Goal: Task Accomplishment & Management: Use online tool/utility

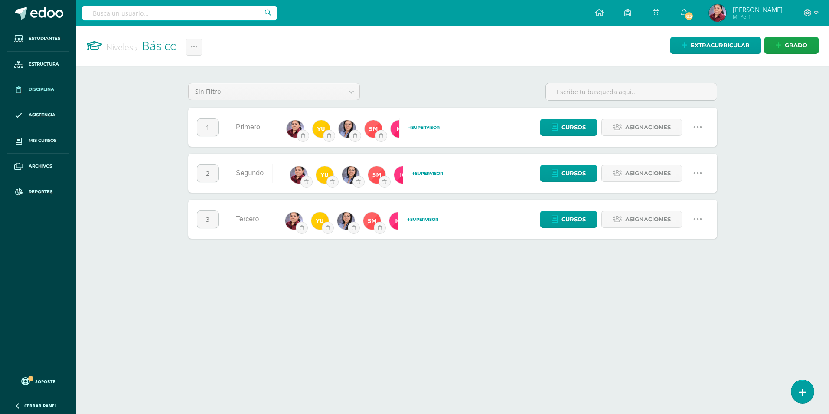
click at [32, 92] on span "Disciplina" at bounding box center [42, 89] width 26 height 7
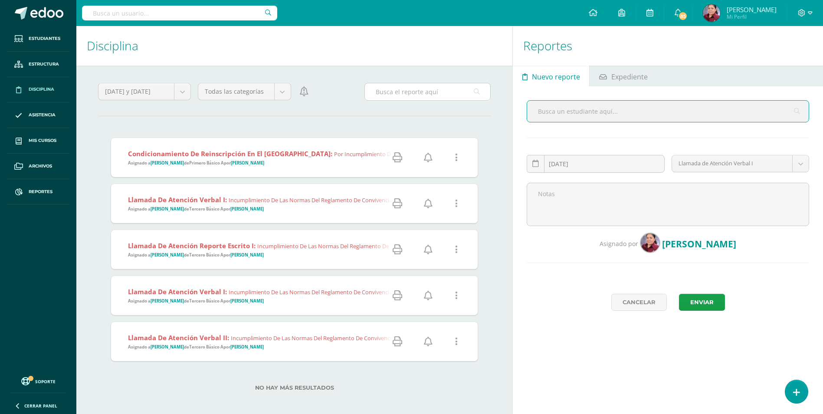
drag, startPoint x: 404, startPoint y: 95, endPoint x: 411, endPoint y: 92, distance: 8.0
click at [404, 95] on input "text" at bounding box center [427, 91] width 125 height 17
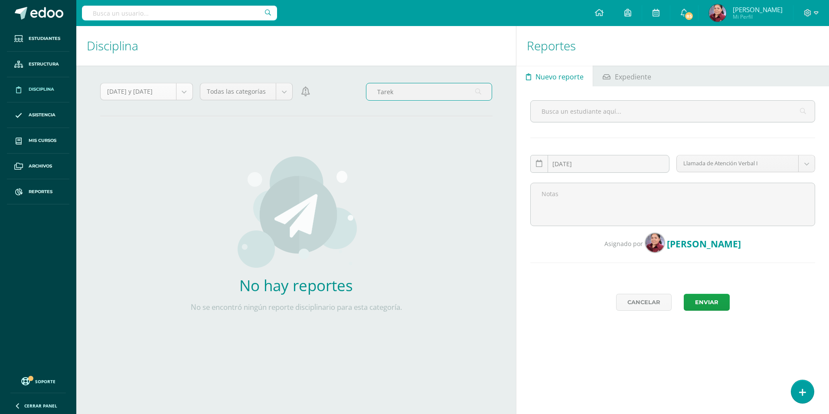
type input "Tarek"
click at [186, 92] on body "Estudiantes Estructura Disciplina Asistencia Mis cursos Archivos Reportes Sopor…" at bounding box center [414, 207] width 829 height 414
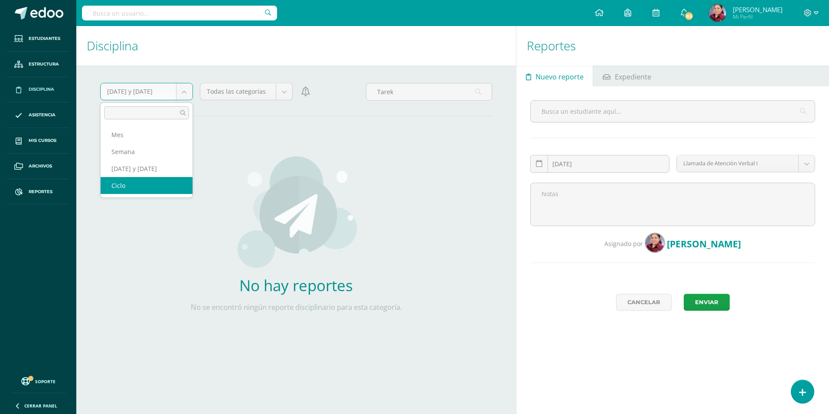
select select "cycle"
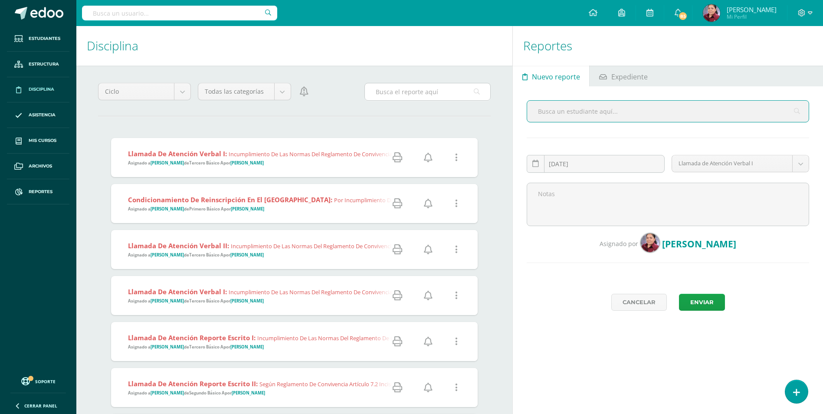
click at [438, 89] on input "text" at bounding box center [427, 91] width 125 height 17
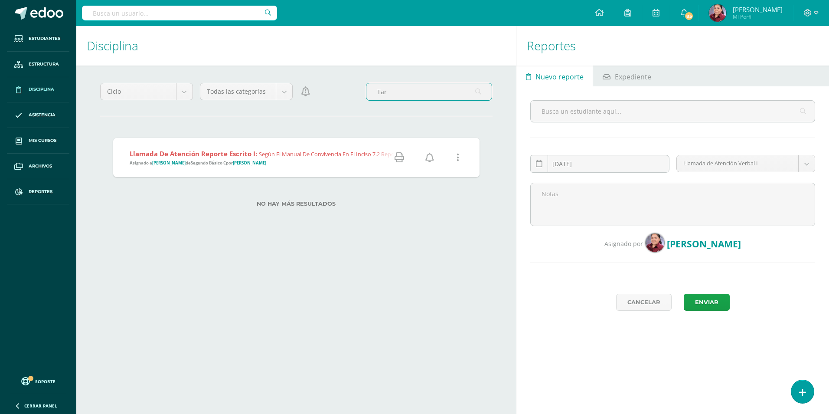
type input "Tar"
click at [159, 159] on span "Llamada de Atención Reporte Escrito I: Según el manual de convivencia en el inc…" at bounding box center [400, 157] width 541 height 17
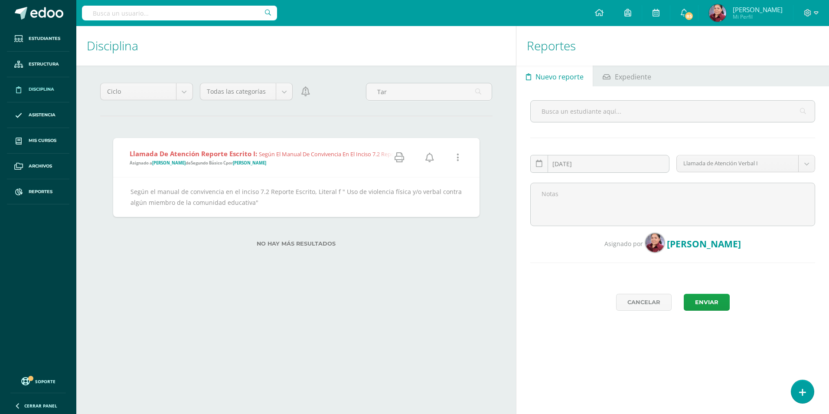
click at [402, 157] on icon at bounding box center [400, 158] width 10 height 10
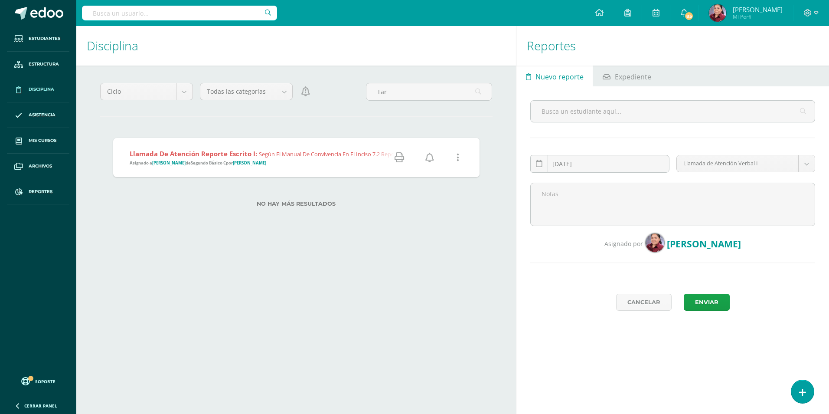
click at [221, 309] on div "Disciplina Reportes Ciclo Mes Semana Ayer y hoy Ciclo Todas las categorías Toda…" at bounding box center [294, 220] width 443 height 388
click at [43, 48] on link "Estudiantes" at bounding box center [38, 39] width 62 height 26
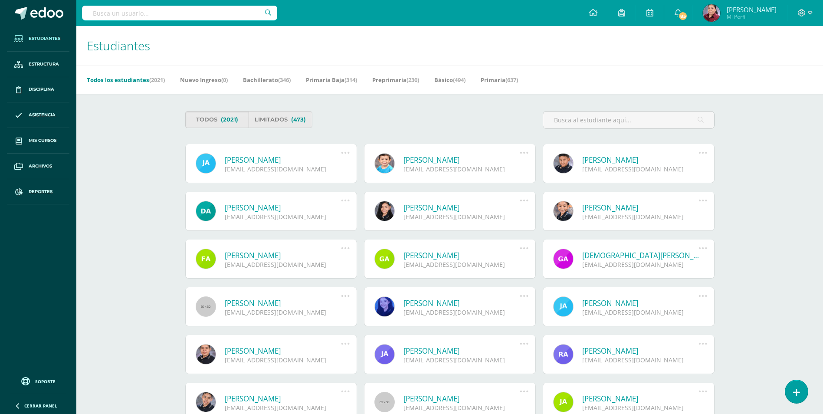
click at [132, 10] on input "text" at bounding box center [179, 13] width 195 height 15
type input "isabel"
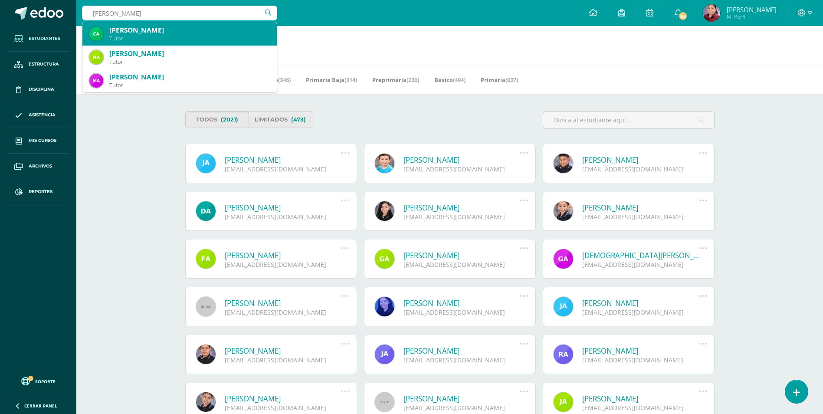
scroll to position [43, 0]
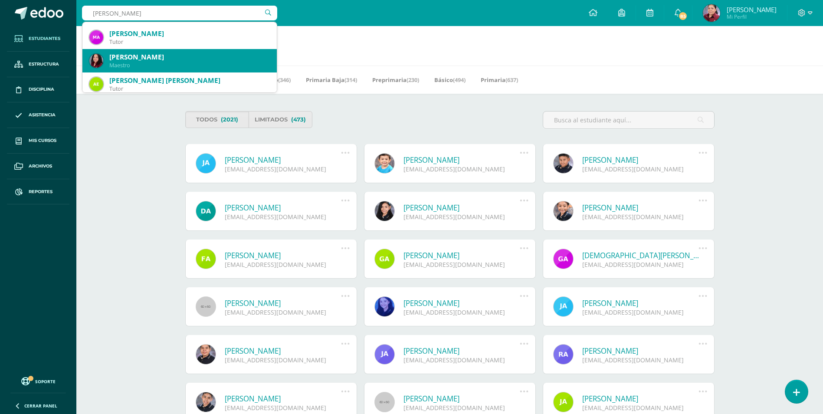
click at [128, 56] on div "Isabel Ortiz Bran" at bounding box center [189, 56] width 160 height 9
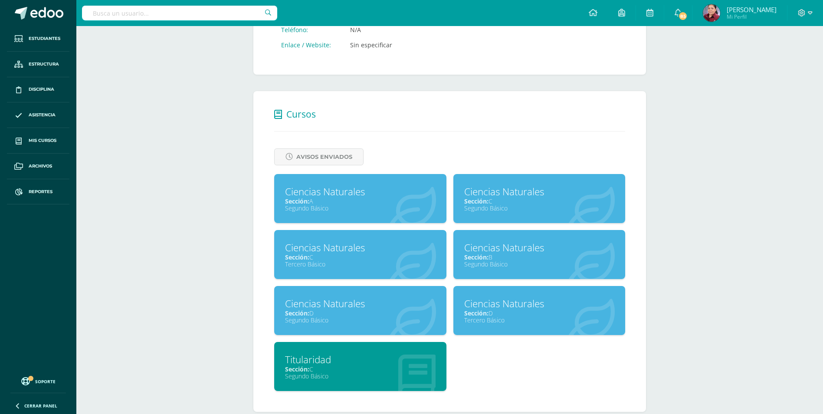
scroll to position [275, 0]
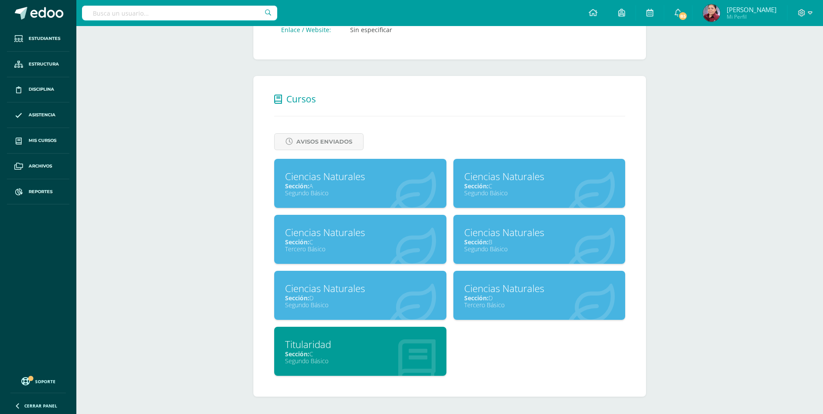
click at [481, 285] on div "Ciencias Naturales" at bounding box center [539, 287] width 150 height 13
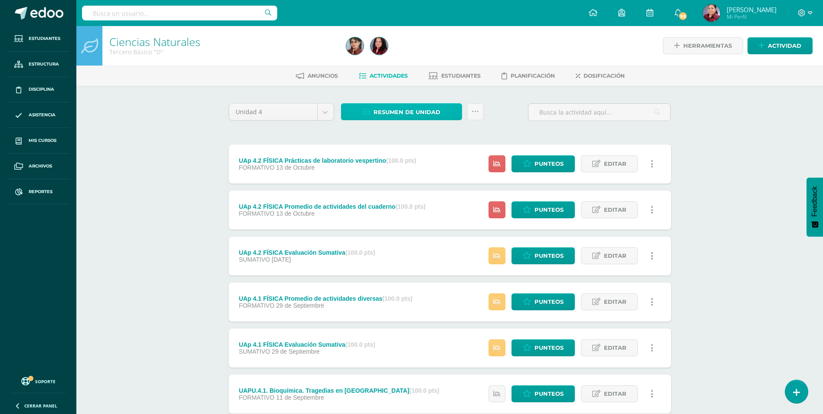
click at [412, 111] on span "Resumen de unidad" at bounding box center [406, 112] width 67 height 16
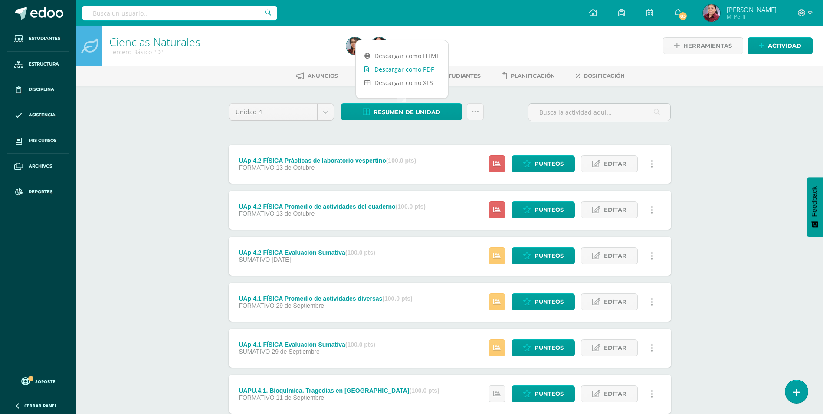
click at [412, 65] on link "Descargar como PDF" at bounding box center [402, 68] width 92 height 13
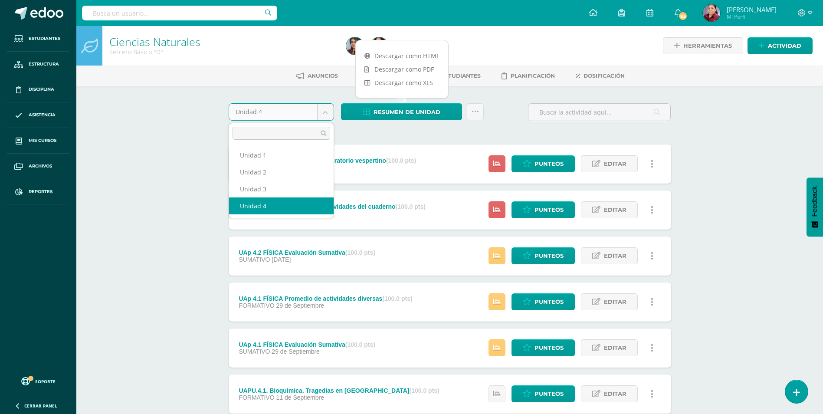
click at [323, 107] on body "Estudiantes Estructura Disciplina Asistencia Mis cursos Archivos Reportes Sopor…" at bounding box center [411, 281] width 823 height 563
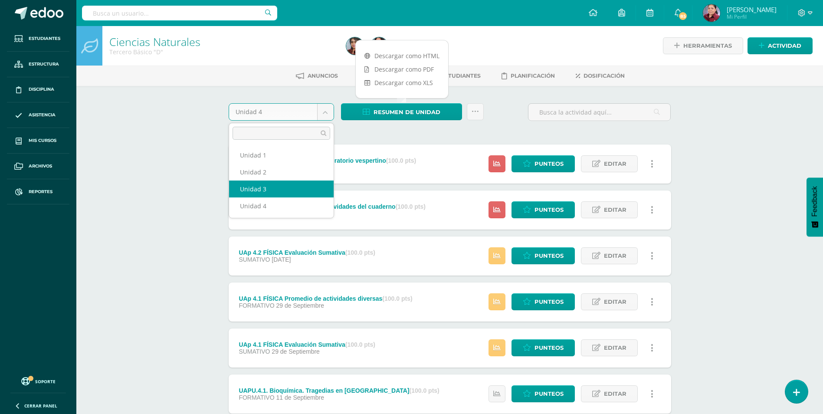
select select "Unidad 3"
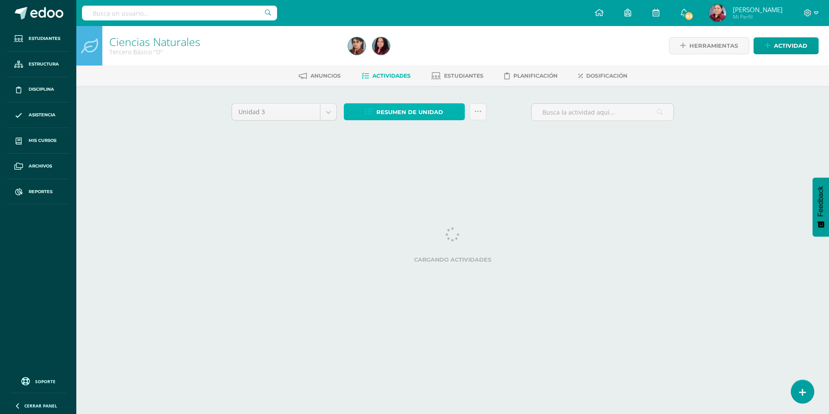
click at [396, 112] on span "Resumen de unidad" at bounding box center [409, 112] width 67 height 16
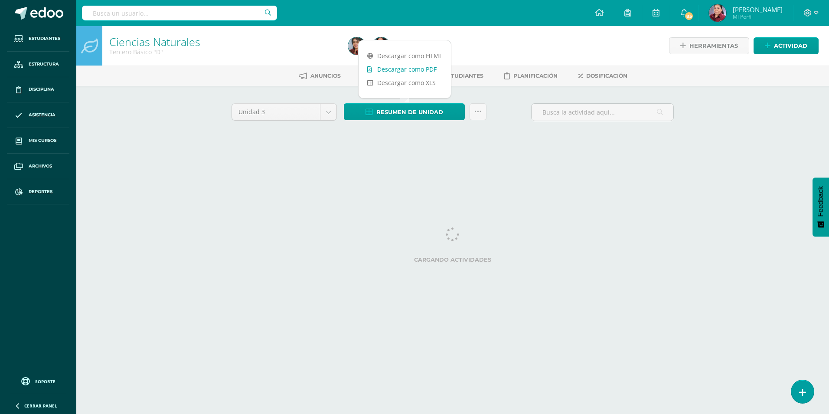
click at [399, 68] on link "Descargar como PDF" at bounding box center [405, 68] width 92 height 13
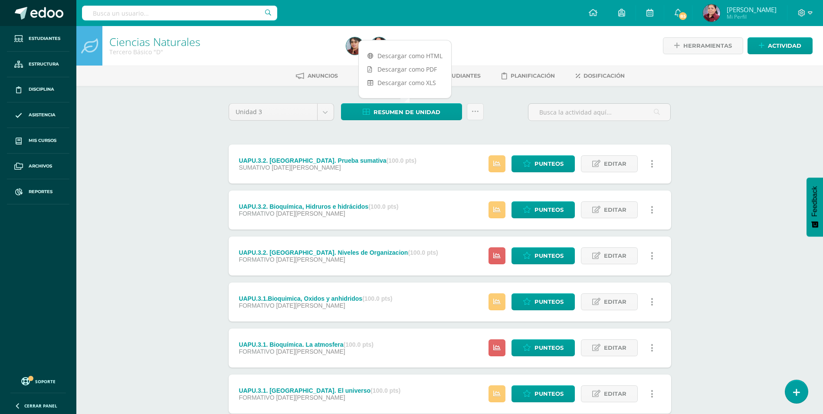
click at [42, 20] on span at bounding box center [46, 13] width 33 height 13
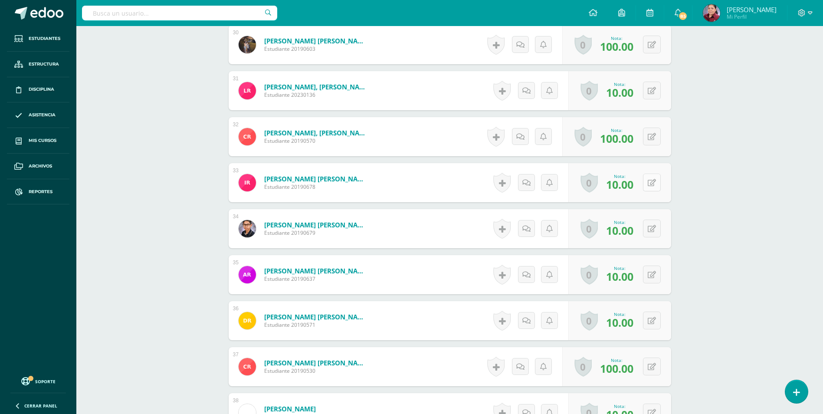
scroll to position [1618, 0]
click at [651, 177] on button at bounding box center [657, 182] width 18 height 18
type input "90"
click at [630, 181] on link at bounding box center [634, 184] width 17 height 17
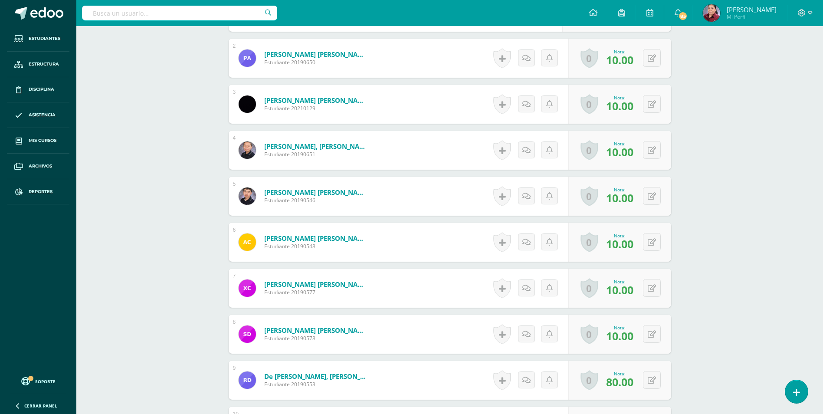
scroll to position [0, 0]
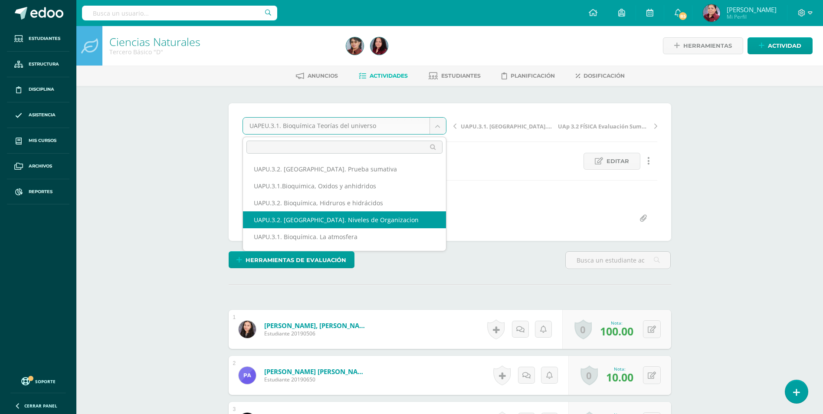
scroll to position [43, 0]
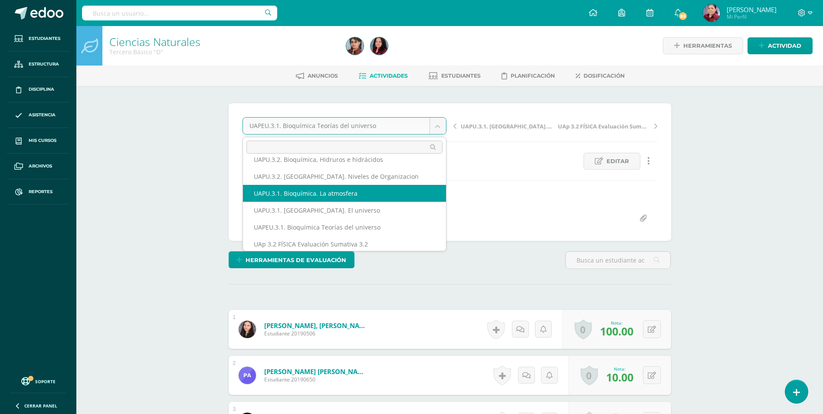
select select "/dashboard/teacher/grade-activity/224775/"
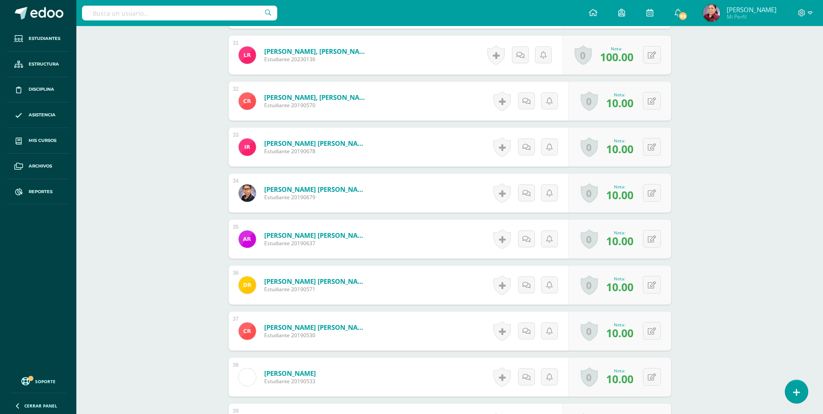
scroll to position [1581, 0]
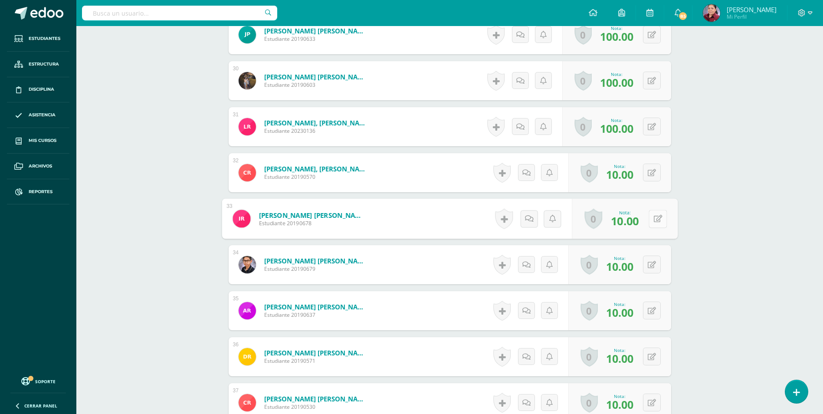
click at [650, 218] on button at bounding box center [657, 218] width 18 height 18
type input "90"
click at [624, 221] on div "Nota 90" at bounding box center [623, 219] width 108 height 40
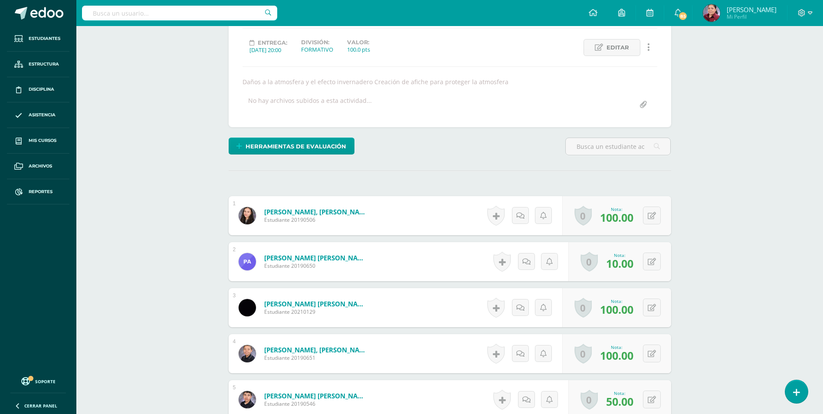
scroll to position [0, 0]
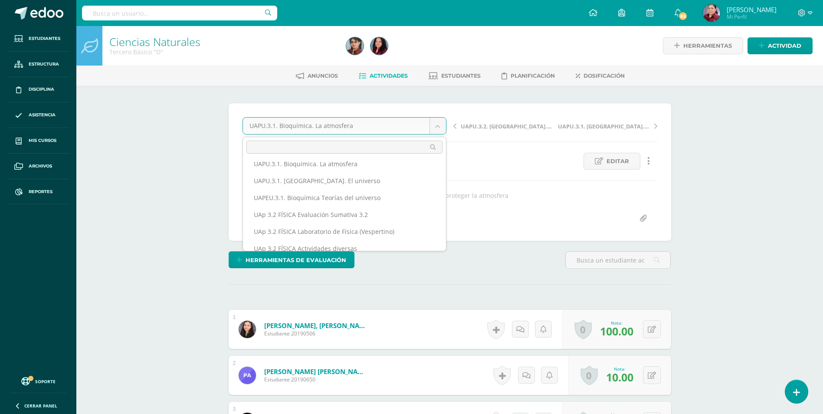
scroll to position [29, 0]
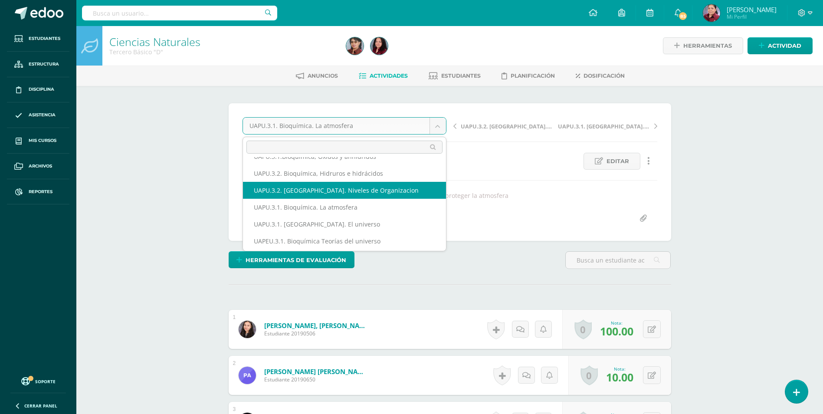
select select "/dashboard/teacher/grade-activity/224777/"
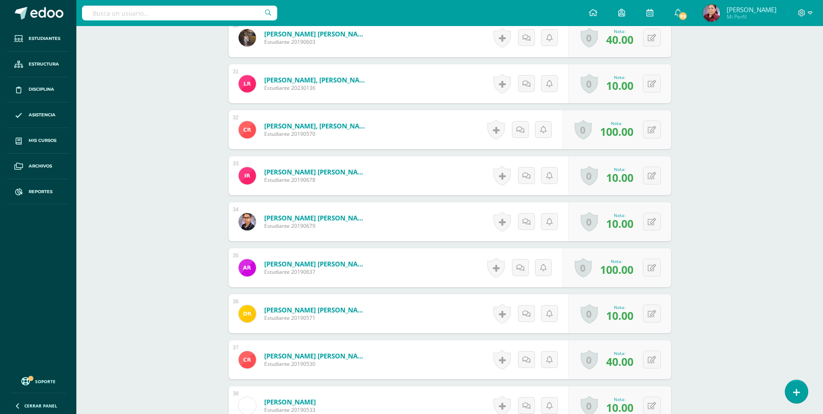
scroll to position [1625, 0]
click at [647, 176] on div "0 Logros Logros obtenidos Aún no hay logros agregados Nota: 10.00" at bounding box center [625, 175] width 106 height 40
click at [659, 174] on icon at bounding box center [657, 174] width 9 height 7
type input "90"
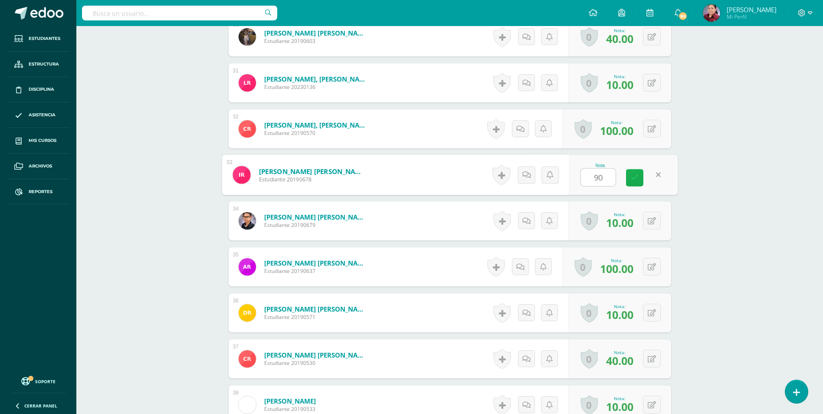
click at [630, 174] on link at bounding box center [634, 177] width 17 height 17
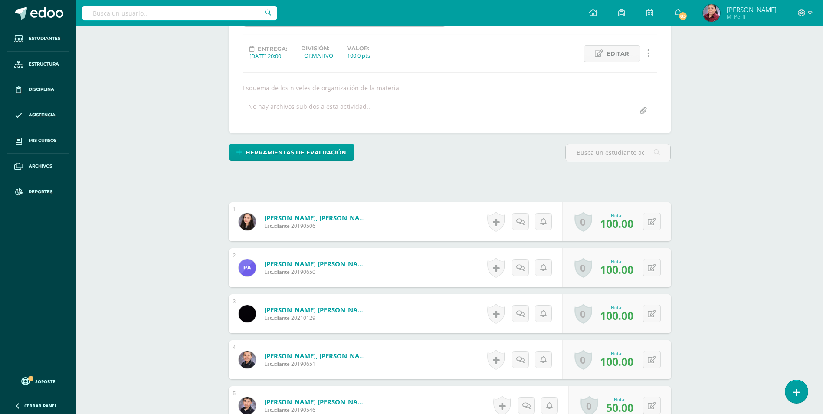
scroll to position [0, 0]
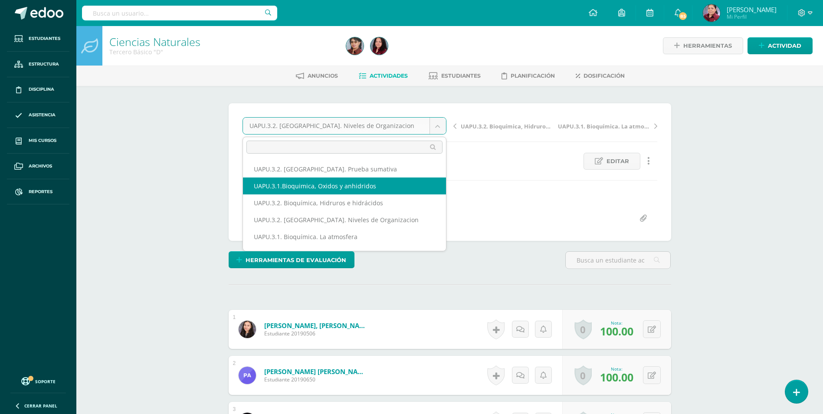
select select "/dashboard/teacher/grade-activity/224780/"
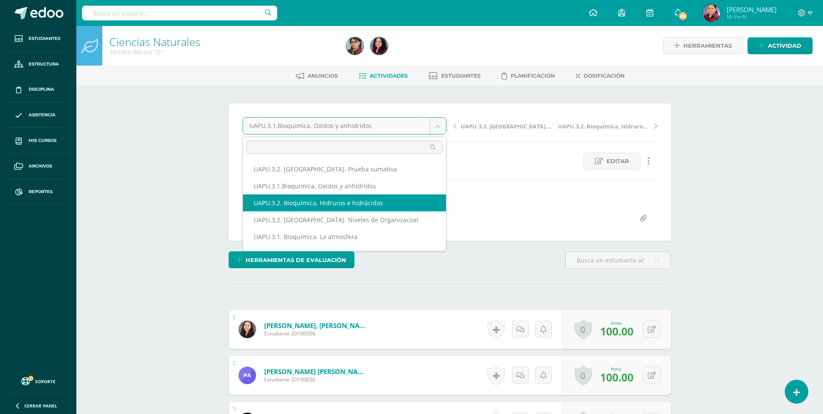
select select "/dashboard/teacher/grade-activity/224782/"
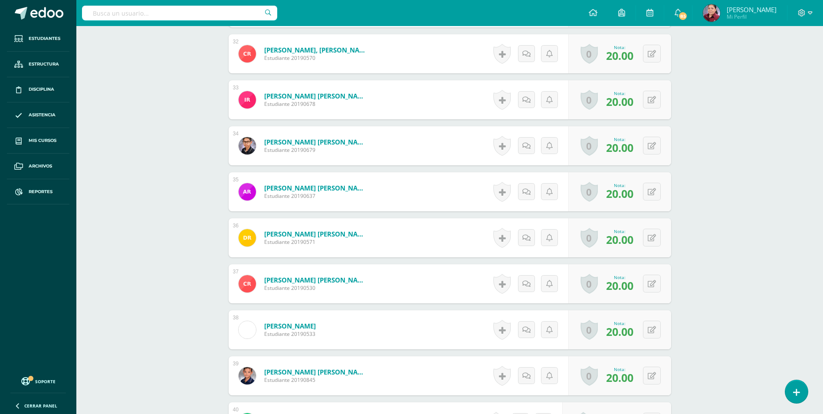
scroll to position [1650, 0]
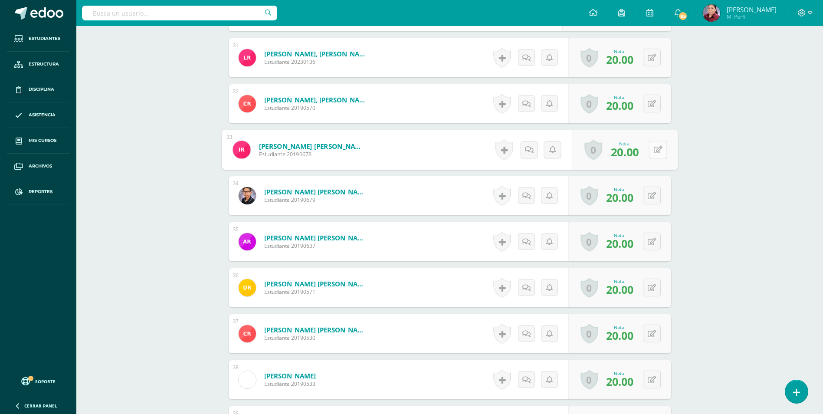
click at [655, 149] on icon at bounding box center [657, 149] width 9 height 7
type input "100"
click at [630, 151] on link at bounding box center [634, 152] width 17 height 17
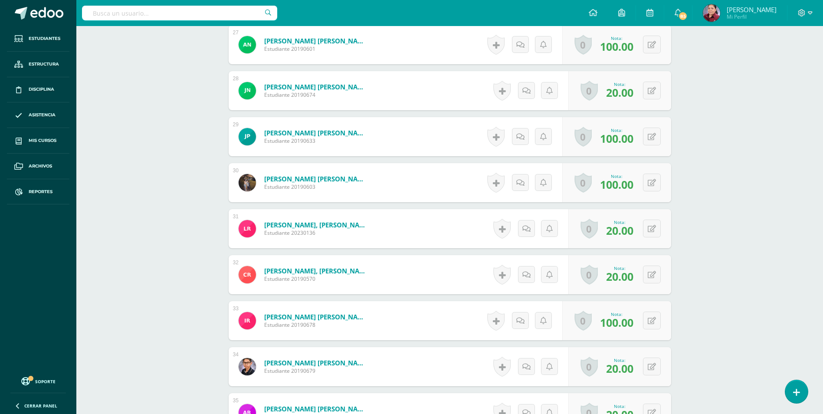
scroll to position [1477, 0]
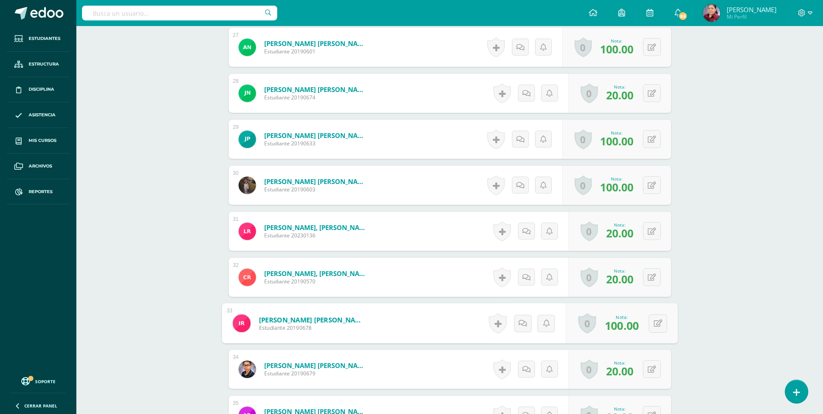
click at [293, 317] on link "Rivas Sánchez, Isabella Muriel" at bounding box center [311, 319] width 107 height 9
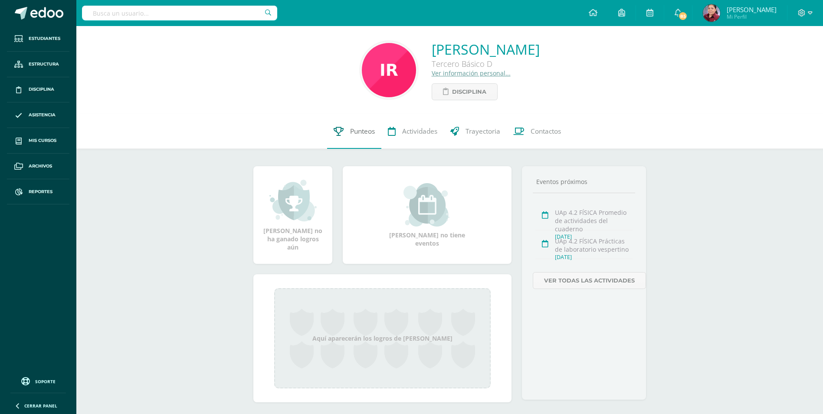
click at [357, 130] on span "Punteos" at bounding box center [362, 131] width 25 height 9
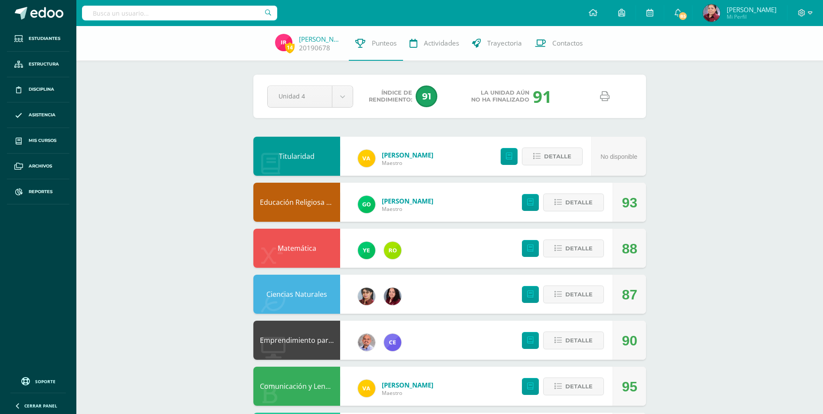
click at [600, 98] on icon at bounding box center [605, 96] width 10 height 10
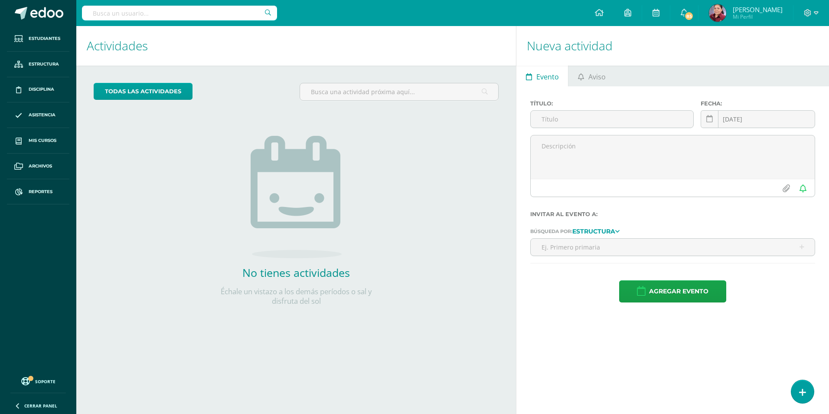
click at [135, 14] on input "text" at bounding box center [179, 13] width 195 height 15
type input "Magalí"
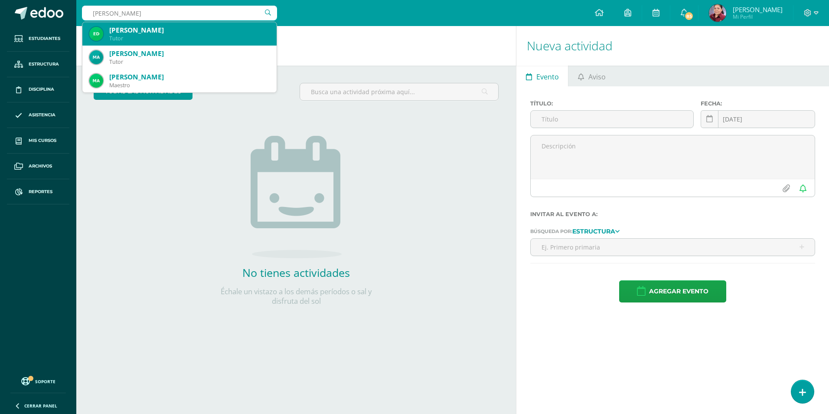
click at [183, 27] on div "[PERSON_NAME]" at bounding box center [189, 30] width 160 height 9
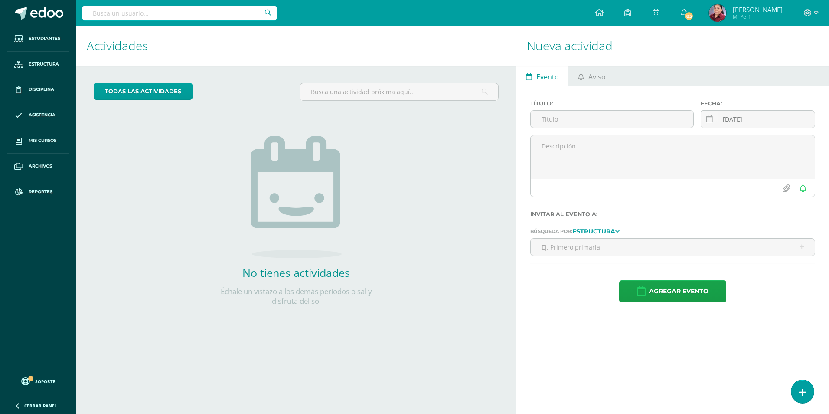
click at [189, 8] on input "text" at bounding box center [179, 13] width 195 height 15
type input "Maga"
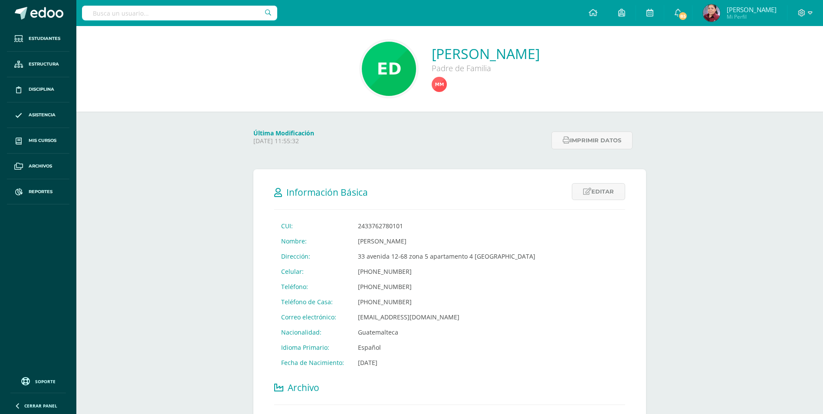
click at [218, 6] on input "text" at bounding box center [179, 13] width 195 height 15
type input "´[PERSON_NAME]"
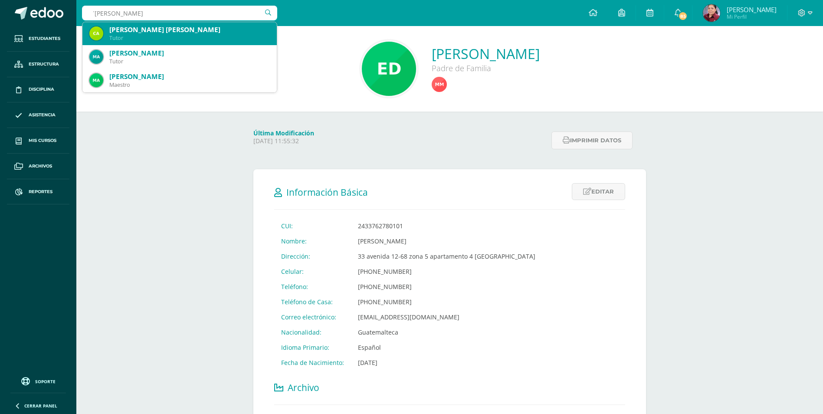
scroll to position [43, 0]
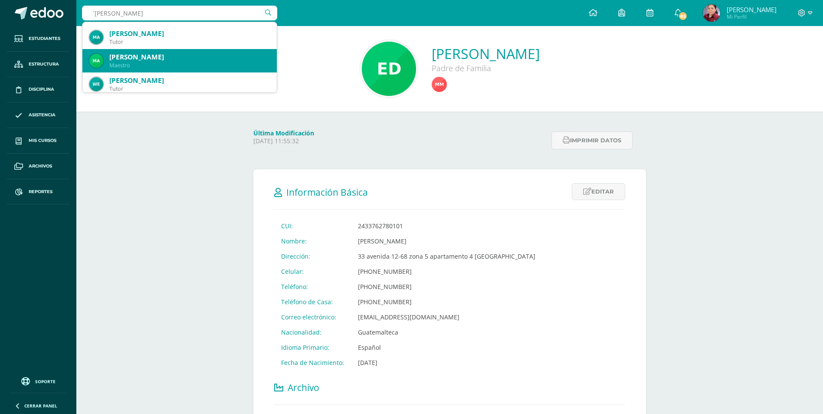
click at [191, 62] on div "Maestro" at bounding box center [189, 65] width 160 height 7
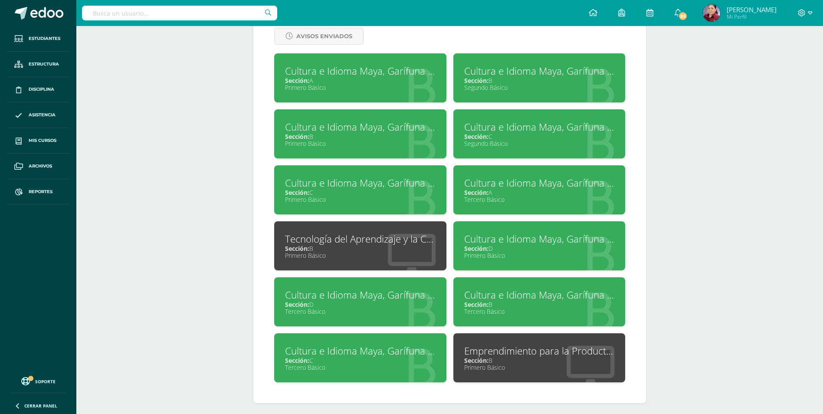
scroll to position [387, 0]
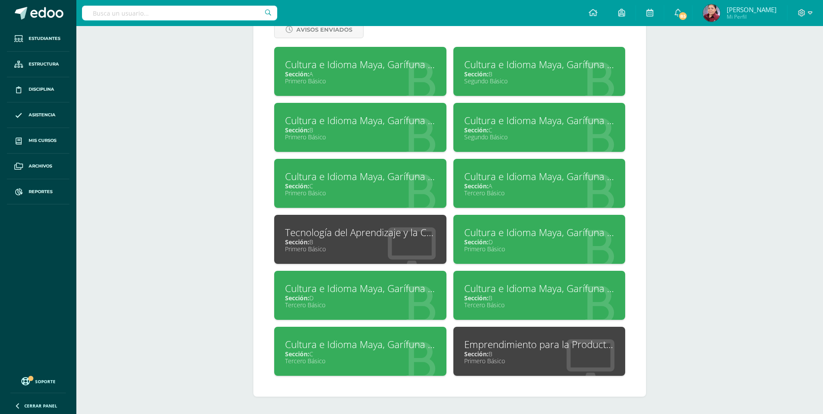
click at [537, 299] on div "Sección: B" at bounding box center [539, 298] width 150 height 8
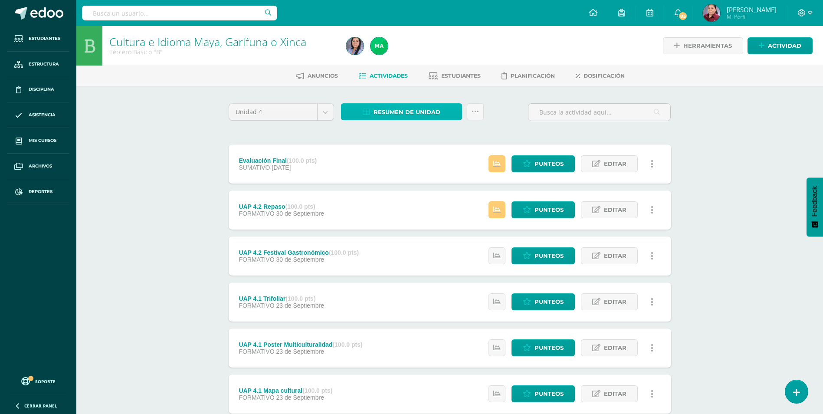
click at [408, 115] on span "Resumen de unidad" at bounding box center [406, 112] width 67 height 16
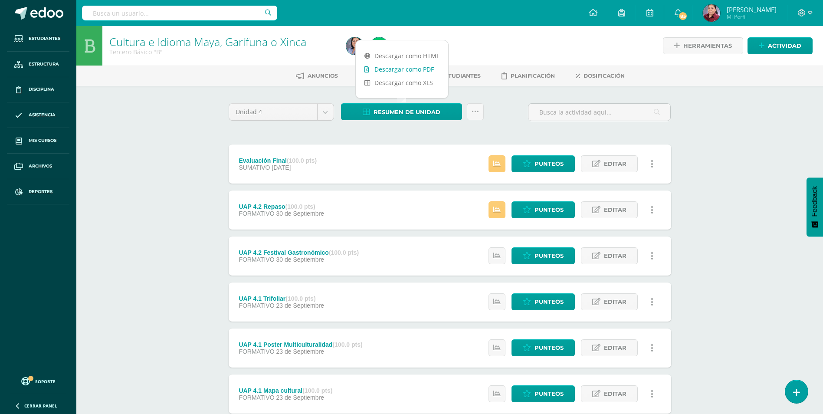
click at [417, 72] on link "Descargar como PDF" at bounding box center [402, 68] width 92 height 13
click at [406, 70] on link "Descargar como PDF" at bounding box center [402, 68] width 92 height 13
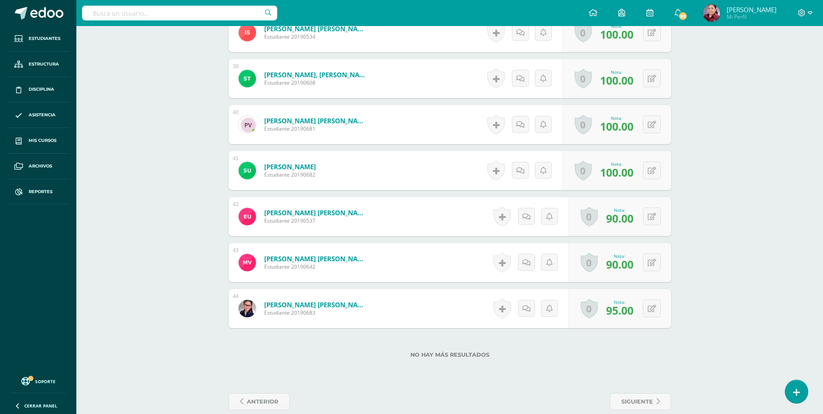
scroll to position [1902, 0]
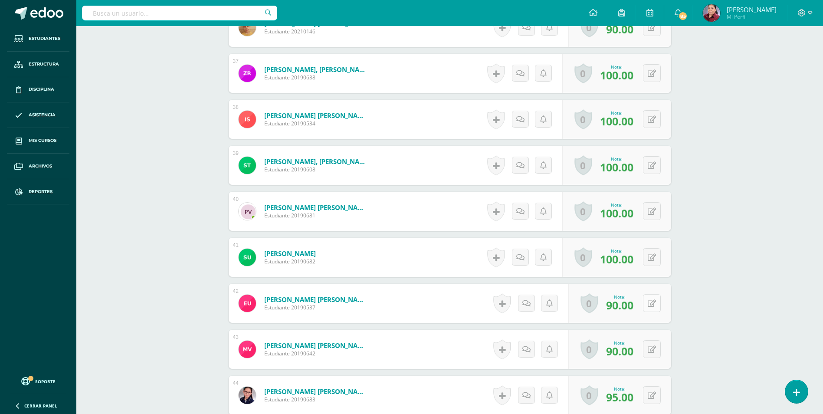
click at [653, 300] on icon at bounding box center [651, 303] width 8 height 7
click at [631, 305] on icon at bounding box center [634, 305] width 8 height 7
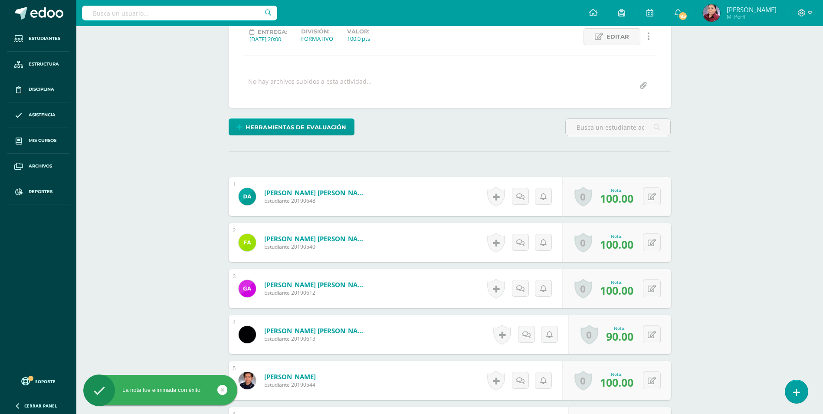
scroll to position [0, 0]
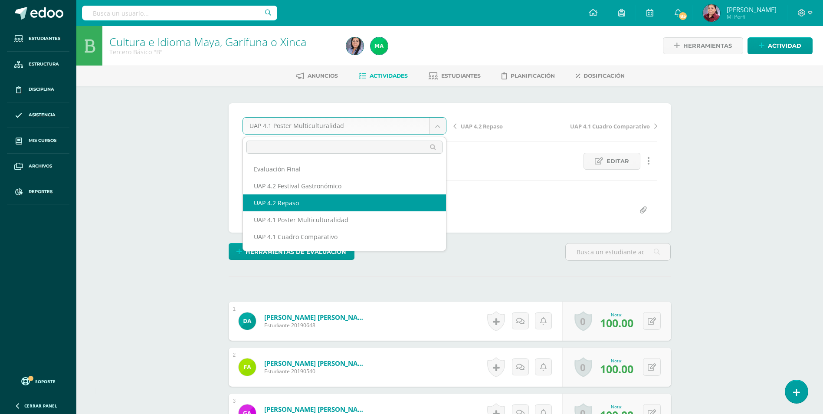
select select "/dashboard/teacher/grade-activity/227089/"
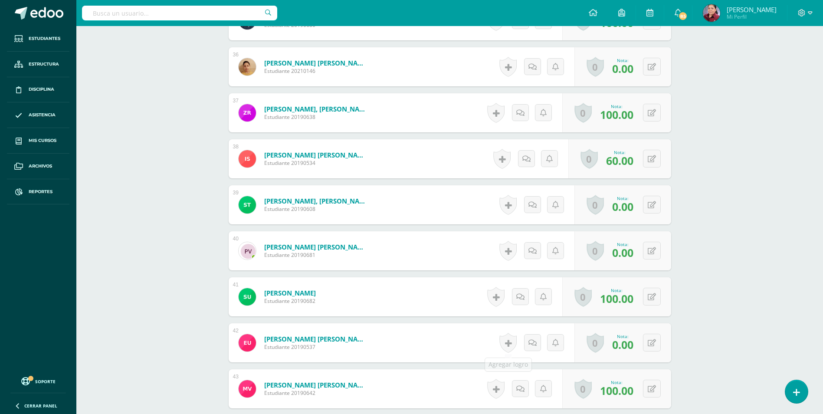
scroll to position [1906, 0]
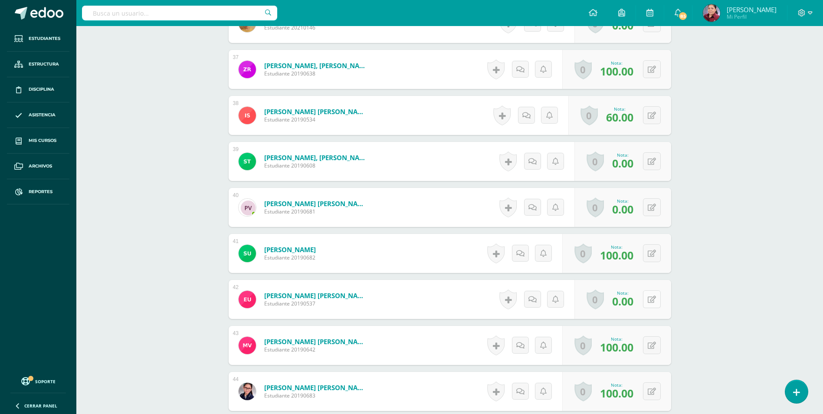
click at [653, 299] on icon at bounding box center [651, 299] width 8 height 7
click at [638, 302] on link at bounding box center [634, 302] width 17 height 17
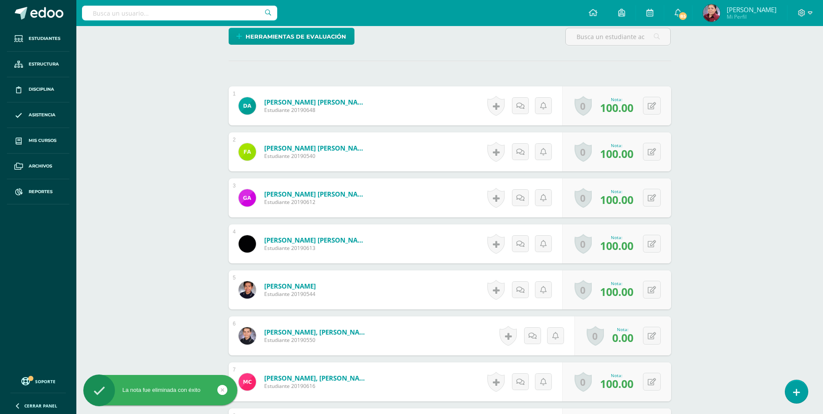
scroll to position [0, 0]
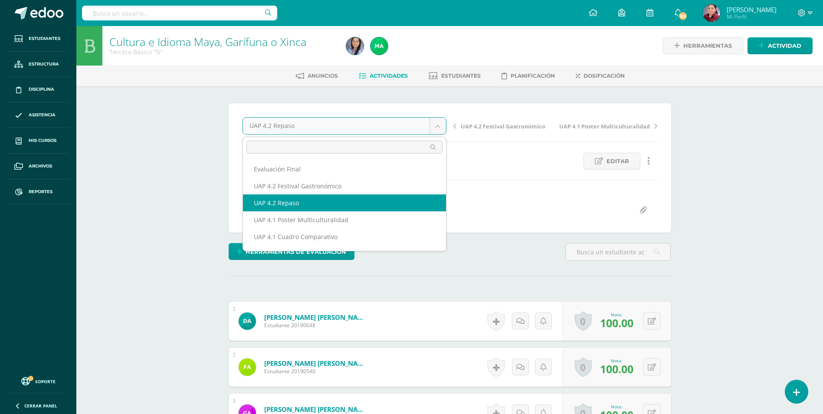
scroll to position [32, 0]
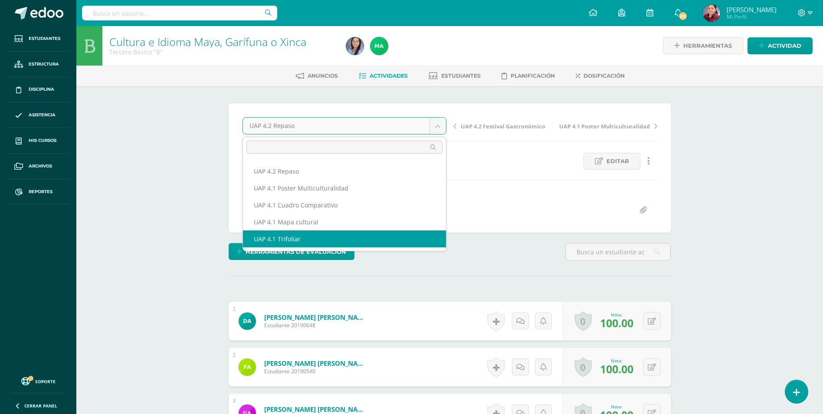
select select "/dashboard/teacher/grade-activity/226887/"
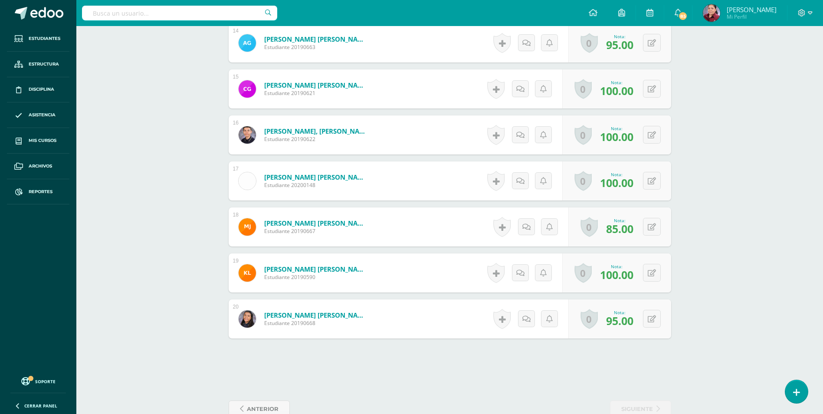
scroll to position [896, 0]
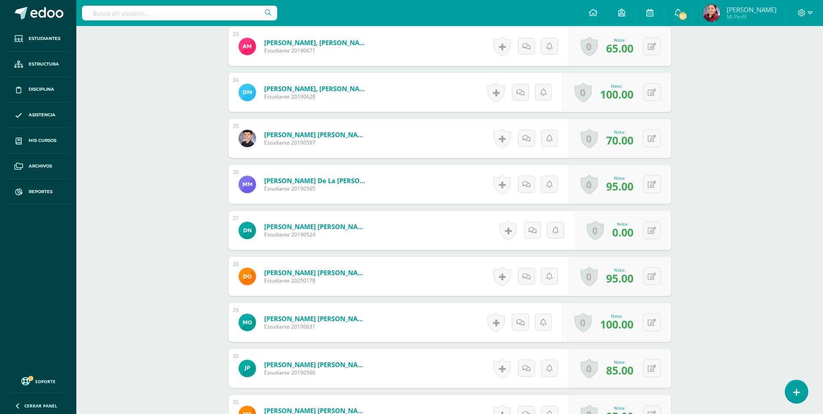
scroll to position [1288, 0]
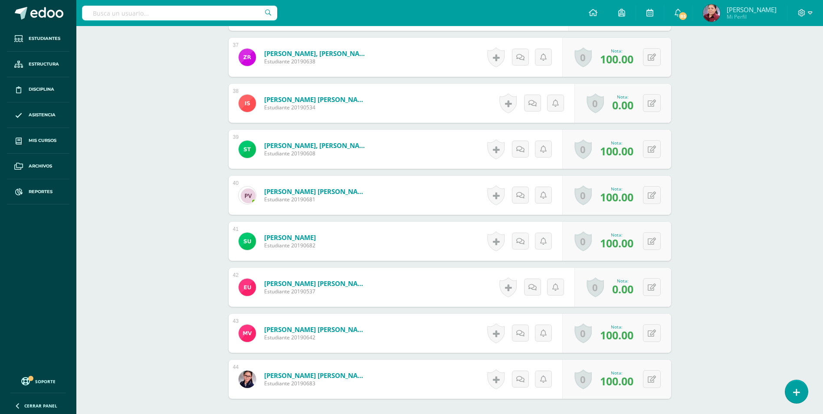
scroll to position [1921, 0]
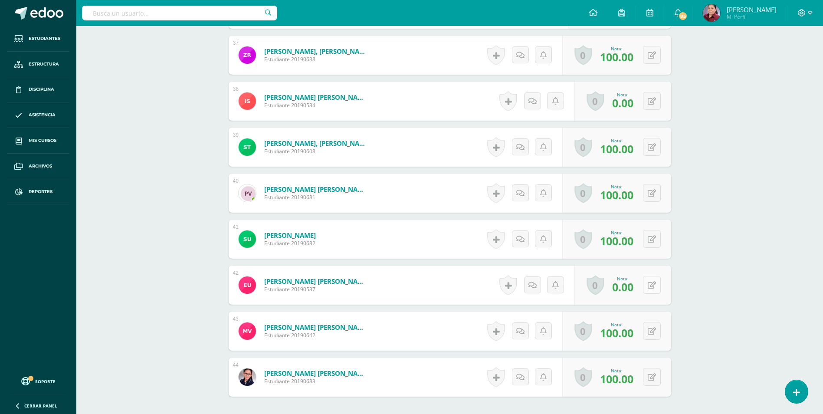
click at [655, 280] on button at bounding box center [652, 285] width 18 height 18
click at [637, 291] on icon at bounding box center [634, 287] width 8 height 7
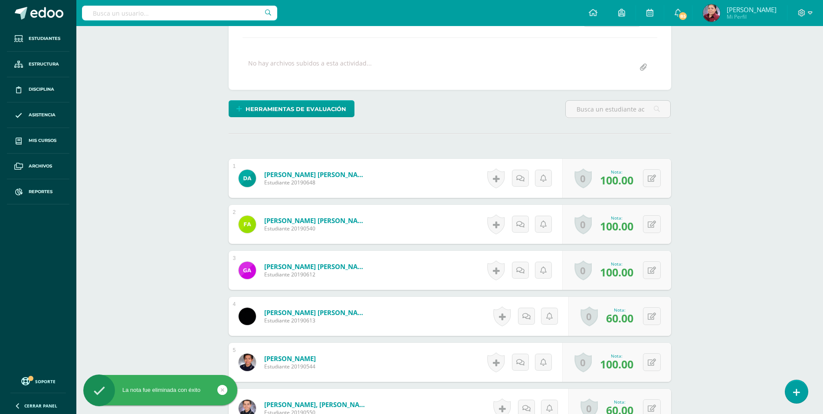
scroll to position [0, 0]
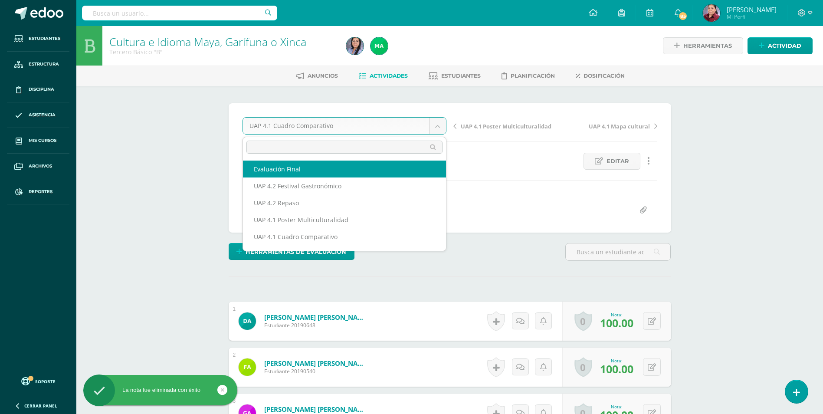
select select "/dashboard/teacher/grade-activity/227389/"
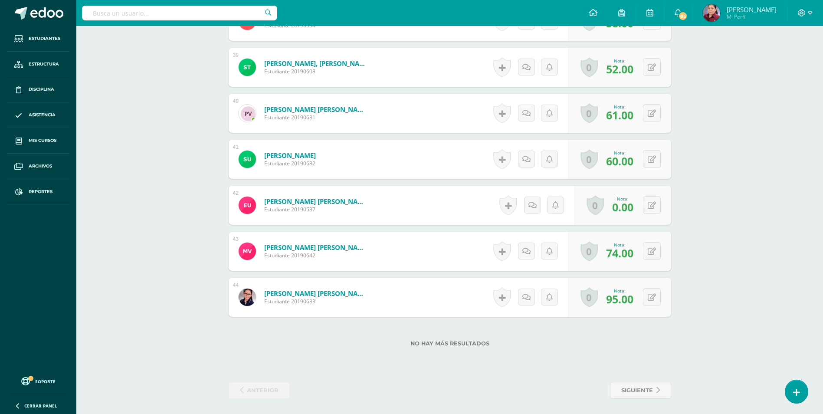
scroll to position [2037, 0]
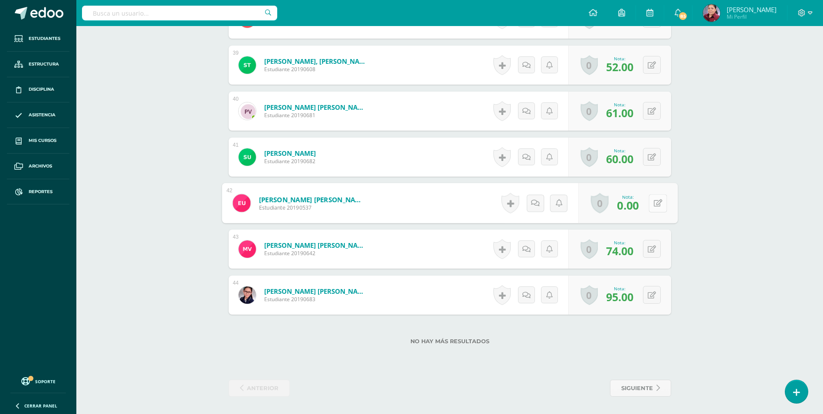
click at [651, 199] on button at bounding box center [657, 203] width 18 height 18
type input "86"
drag, startPoint x: 613, startPoint y: 209, endPoint x: 581, endPoint y: 212, distance: 31.7
click at [581, 212] on div "Nota 0.00 Sustitución: 86" at bounding box center [605, 203] width 146 height 40
click at [563, 205] on input "0.00" at bounding box center [560, 205] width 35 height 17
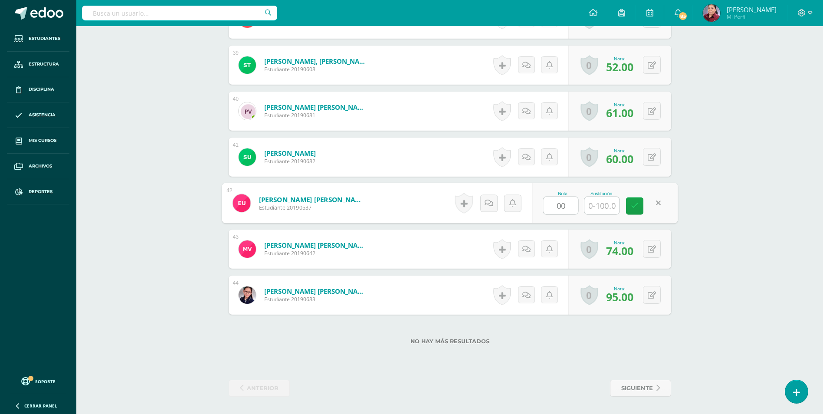
type input "0"
type input "86"
click at [636, 210] on link at bounding box center [634, 205] width 17 height 17
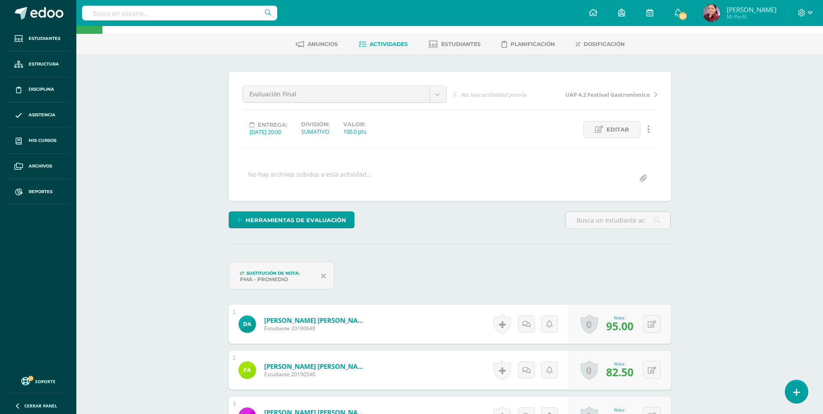
scroll to position [0, 0]
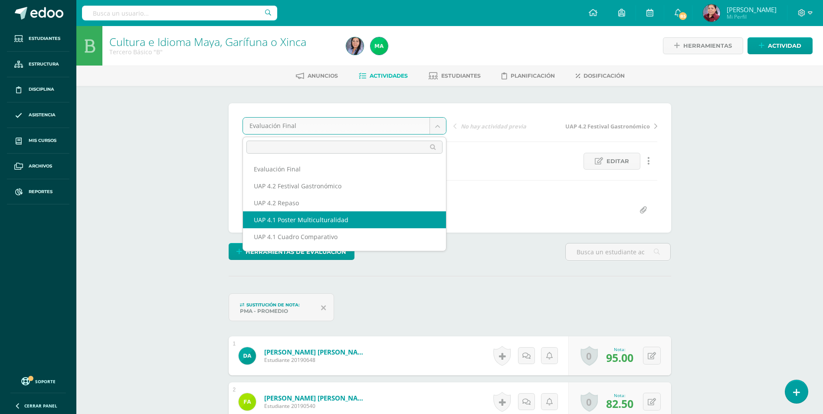
select select "/dashboard/teacher/grade-activity/226885/"
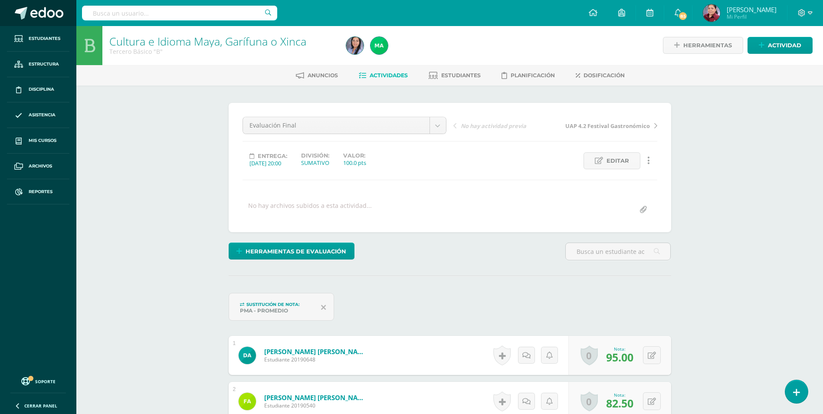
scroll to position [1, 0]
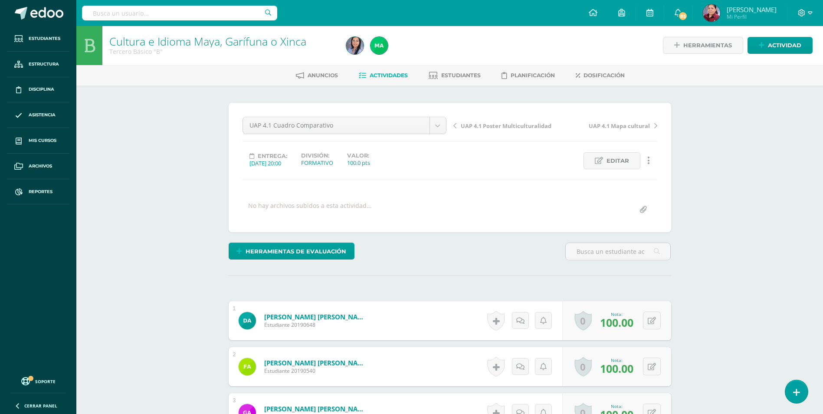
scroll to position [1, 0]
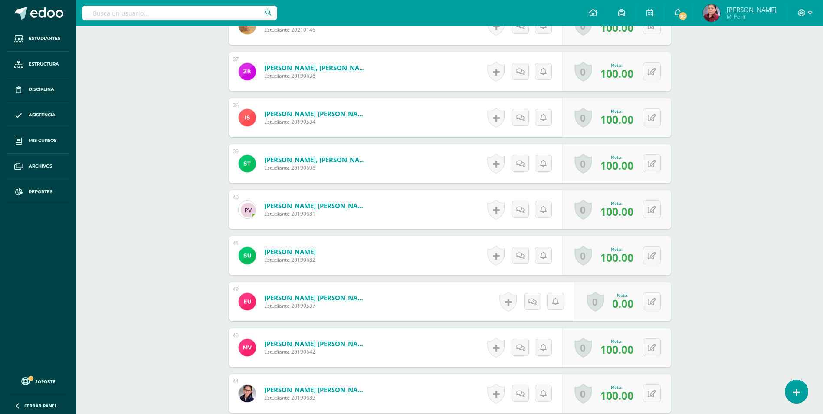
scroll to position [1989, 0]
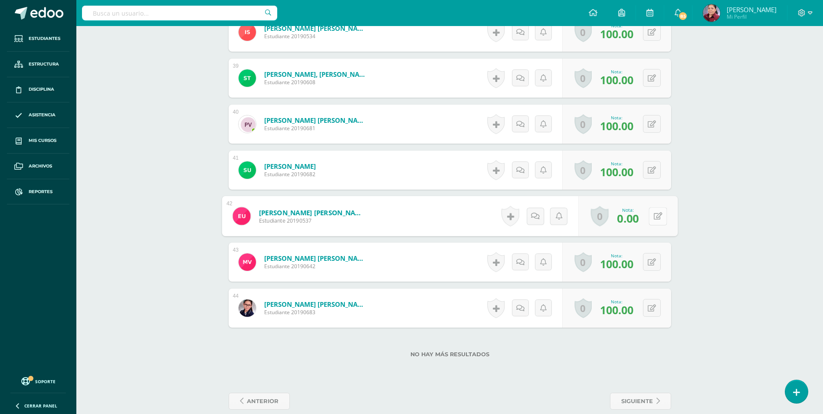
click at [643, 216] on div "0 [GEOGRAPHIC_DATA] Logros obtenidos Aún no hay logros agregados Nota: 0.00" at bounding box center [627, 216] width 99 height 40
click at [651, 216] on button at bounding box center [657, 216] width 18 height 18
click at [634, 218] on icon at bounding box center [634, 218] width 8 height 7
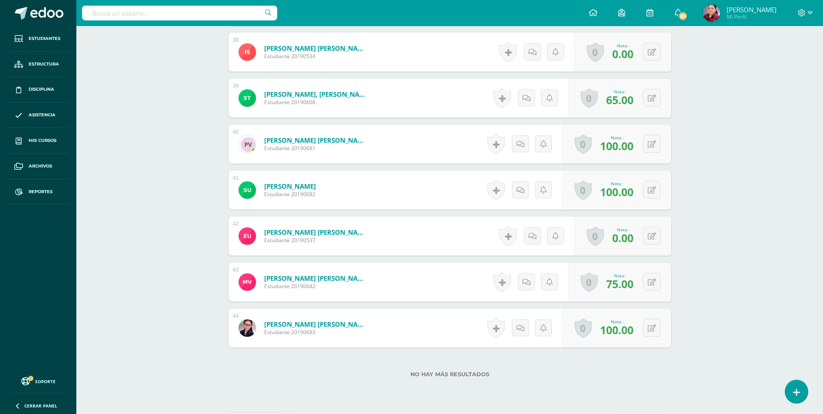
scroll to position [1883, 0]
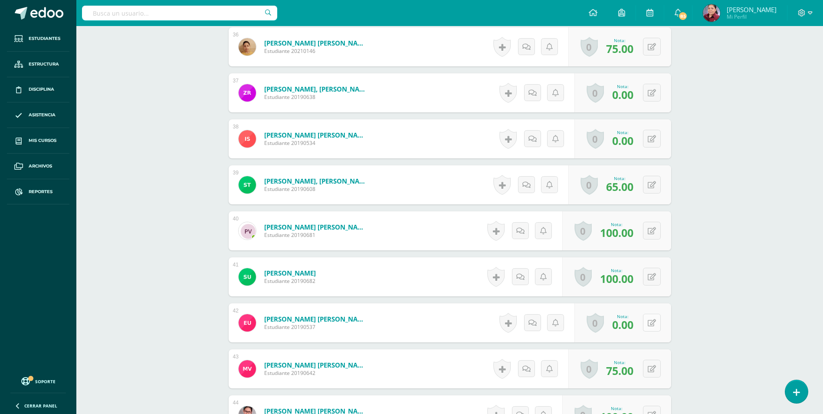
click at [646, 323] on div "0 [GEOGRAPHIC_DATA] Logros obtenidos Aún no hay logros agregados Nota: 0.00" at bounding box center [622, 322] width 97 height 39
click at [659, 321] on icon at bounding box center [657, 322] width 9 height 7
click at [629, 325] on link at bounding box center [634, 325] width 17 height 17
